Goal: Information Seeking & Learning: Learn about a topic

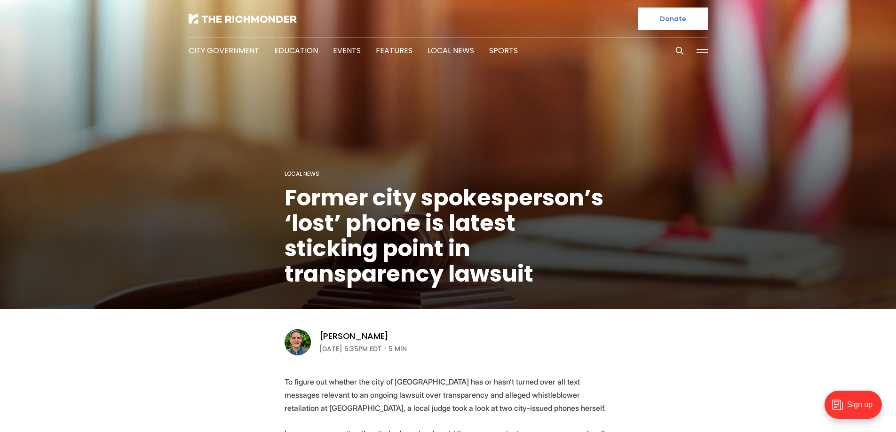
click at [219, 13] on div at bounding box center [315, 19] width 252 height 38
click at [233, 16] on img at bounding box center [243, 18] width 108 height 9
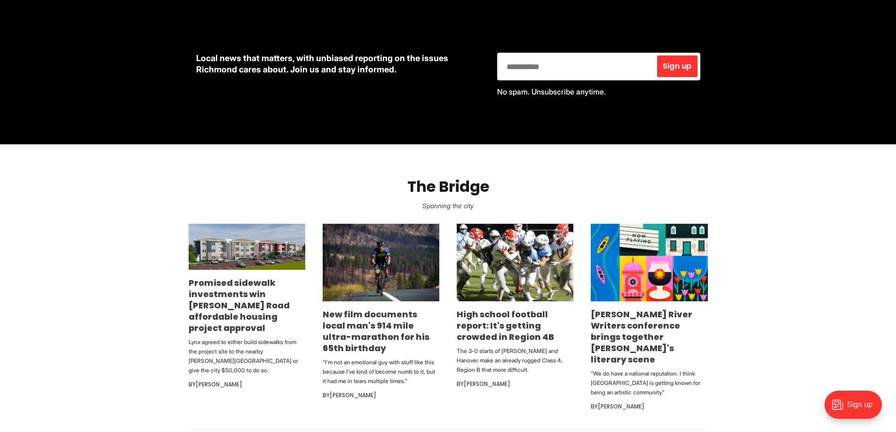
scroll to position [423, 0]
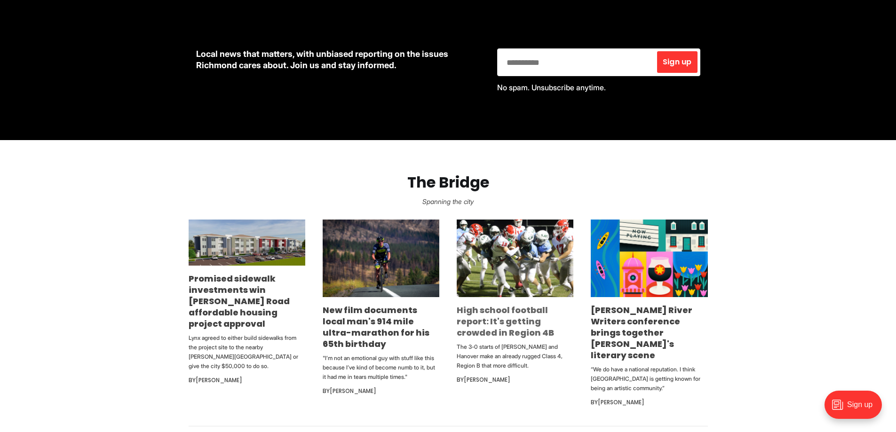
click at [499, 318] on link "High school football report: It's getting crowded in Region 4B" at bounding box center [505, 321] width 97 height 34
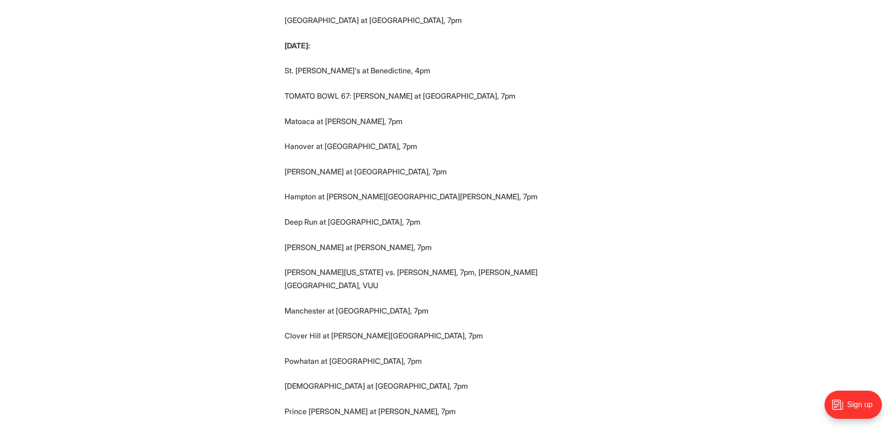
scroll to position [3197, 0]
